Goal: Information Seeking & Learning: Learn about a topic

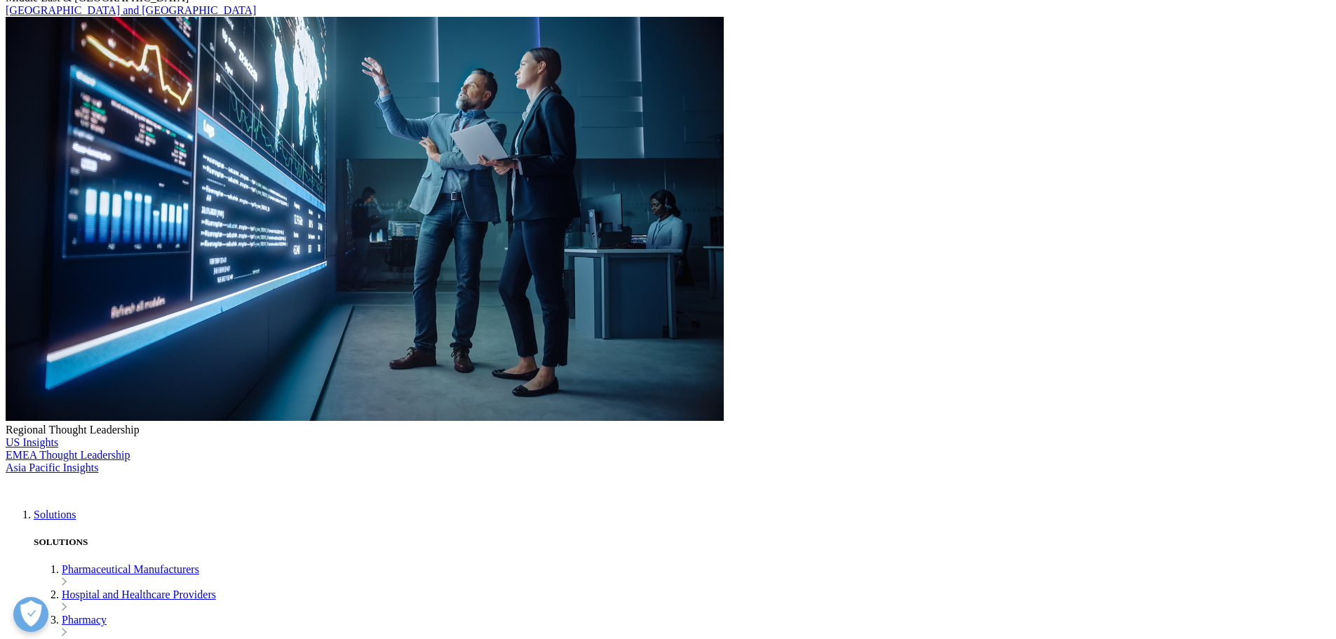
scroll to position [175, 0]
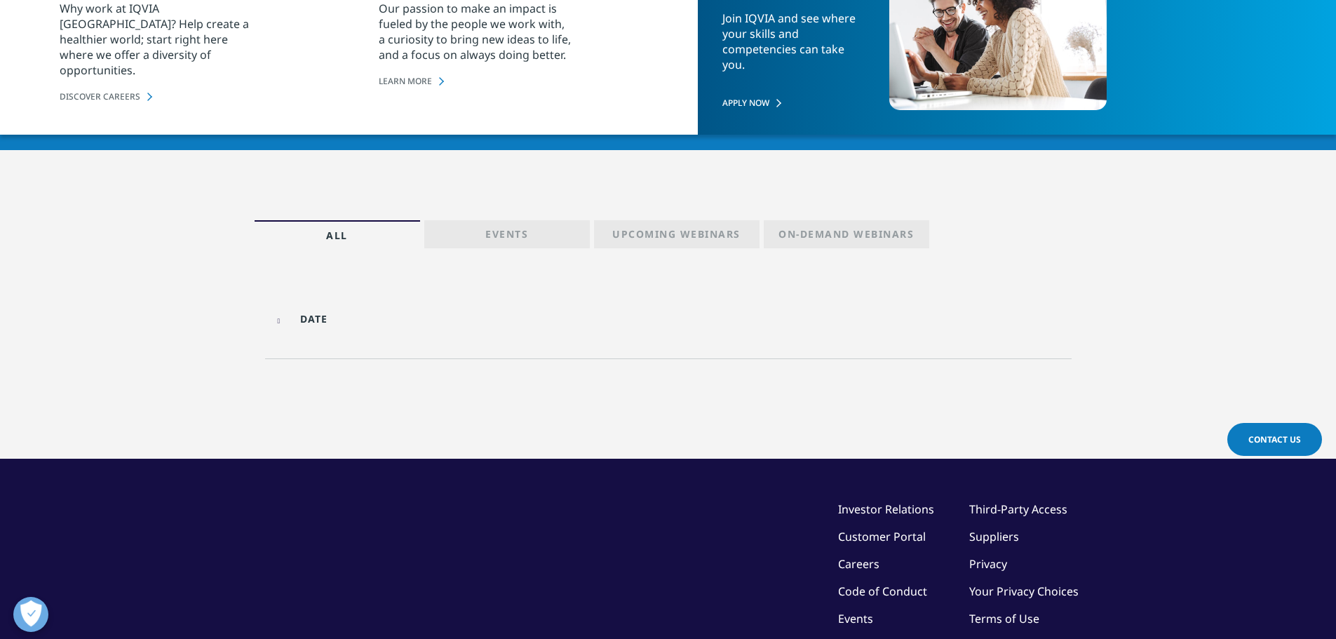
click at [479, 224] on link "Events" at bounding box center [506, 234] width 165 height 28
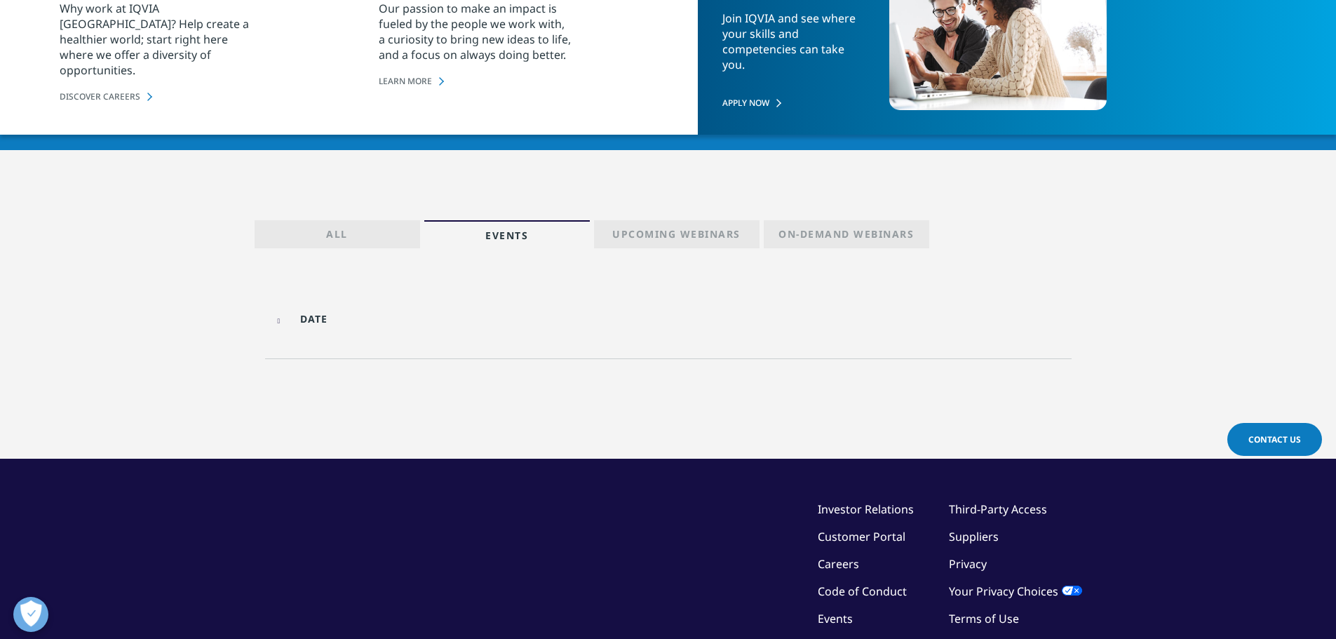
click at [363, 226] on link "All" at bounding box center [337, 234] width 165 height 28
click at [305, 321] on input "text" at bounding box center [366, 319] width 188 height 32
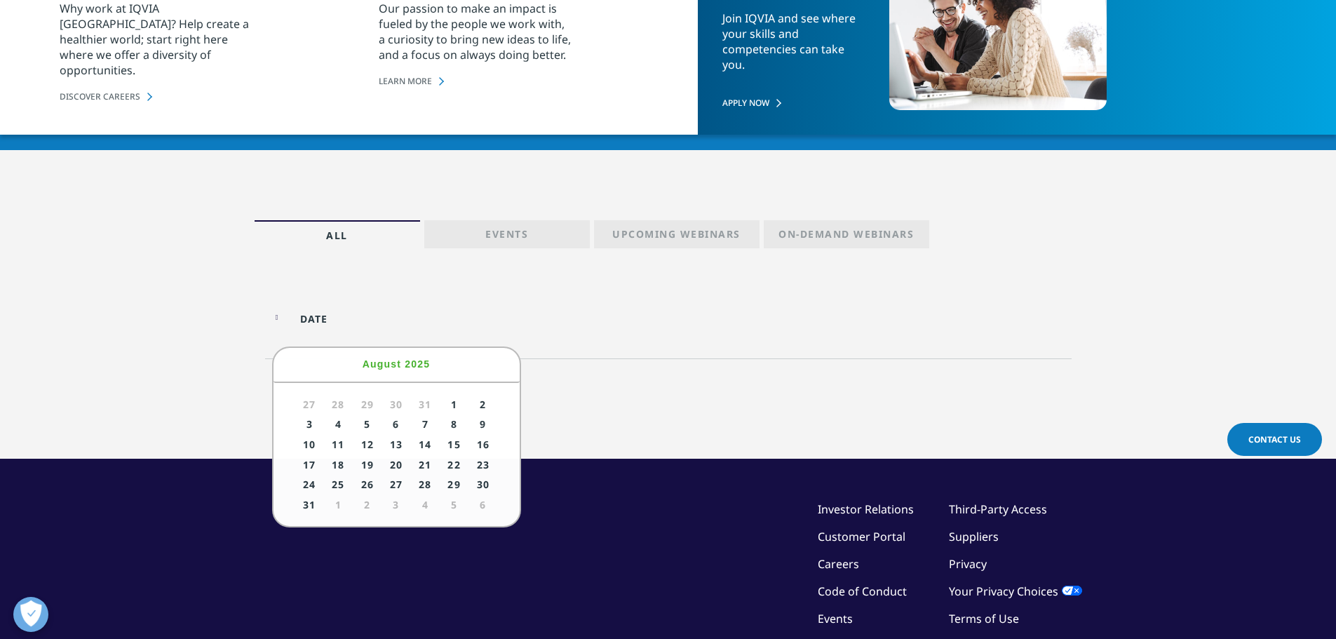
click at [668, 227] on p "Upcoming Webinars" at bounding box center [676, 237] width 128 height 20
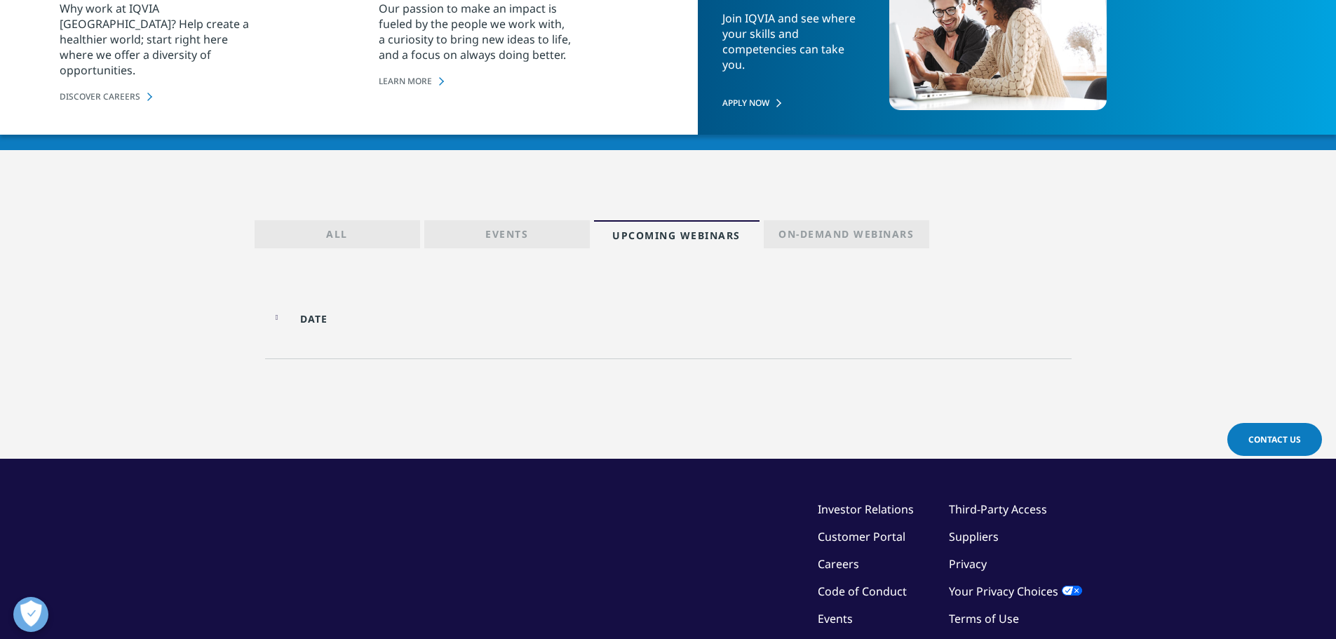
click at [670, 231] on p "Upcoming Webinars" at bounding box center [676, 239] width 128 height 20
